Goal: Find specific page/section: Find specific page/section

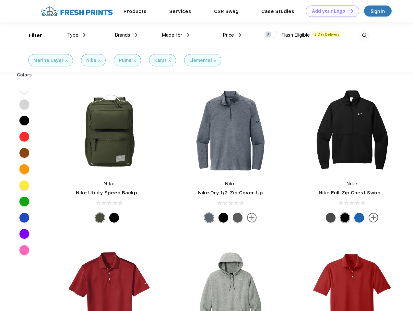
click at [330, 11] on link "Add your Logo Design Tool" at bounding box center [331, 11] width 53 height 11
click at [0, 0] on div "Design Tool" at bounding box center [0, 0] width 0 height 0
click at [347, 11] on link "Add your Logo Design Tool" at bounding box center [331, 11] width 53 height 11
click at [31, 35] on div "Filter" at bounding box center [35, 35] width 13 height 7
click at [76, 35] on span "Type" at bounding box center [72, 35] width 11 height 6
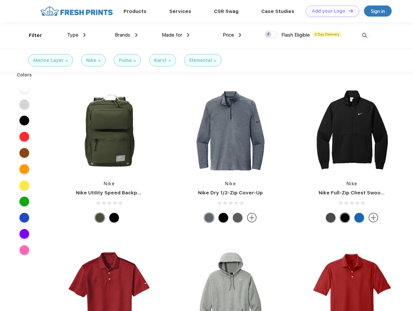
click at [126, 35] on span "Brands" at bounding box center [123, 35] width 16 height 6
click at [176, 35] on span "Made for" at bounding box center [172, 35] width 20 height 6
click at [232, 35] on span "Price" at bounding box center [227, 35] width 11 height 6
click at [271, 35] on div at bounding box center [270, 34] width 13 height 7
click at [268, 35] on input "checkbox" at bounding box center [266, 32] width 4 height 4
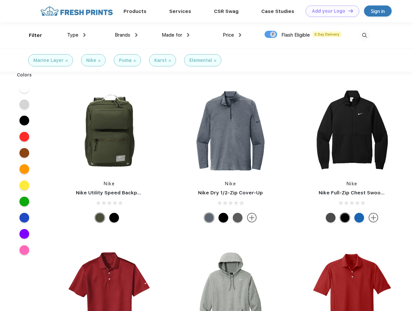
click at [364, 35] on img at bounding box center [364, 35] width 11 height 11
